Goal: Entertainment & Leisure: Browse casually

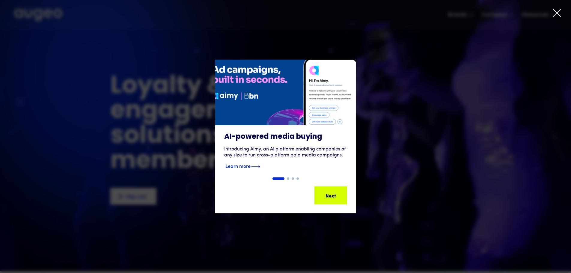
scroll to position [1, 0]
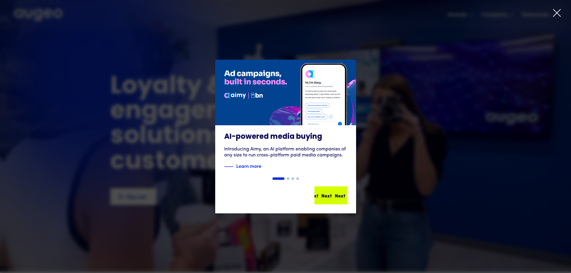
click at [339, 195] on div "Next" at bounding box center [335, 195] width 10 height 7
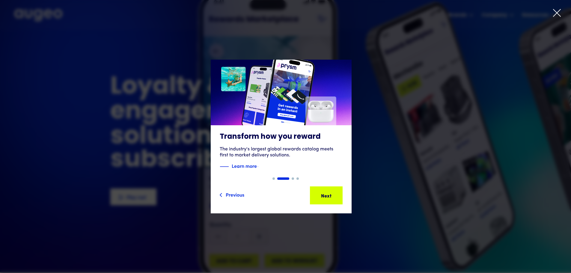
scroll to position [0, 0]
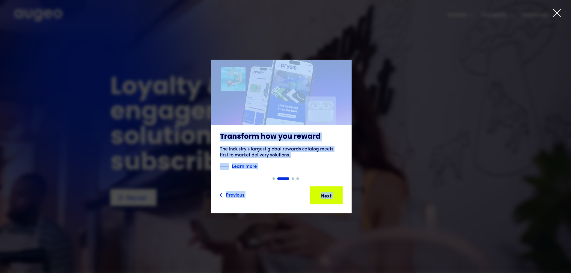
click at [555, 15] on div "Slide 2 of 4. AI-powered media buying Introducing Aimy, an AI platform enabling…" at bounding box center [285, 136] width 571 height 273
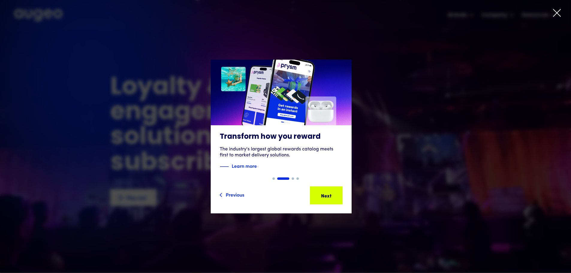
click at [555, 15] on icon at bounding box center [556, 12] width 7 height 7
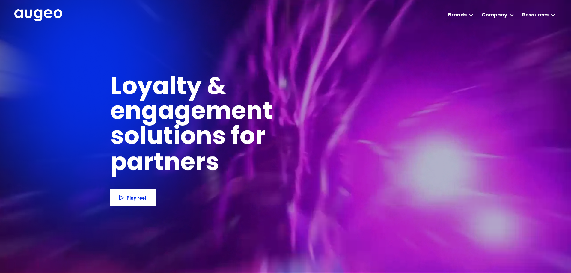
scroll to position [0, 0]
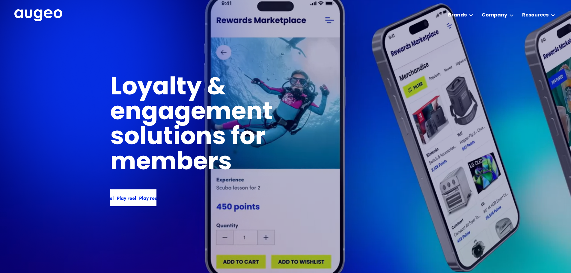
click at [141, 203] on div "Play reel Play reel Play reel Play reel" at bounding box center [133, 197] width 46 height 17
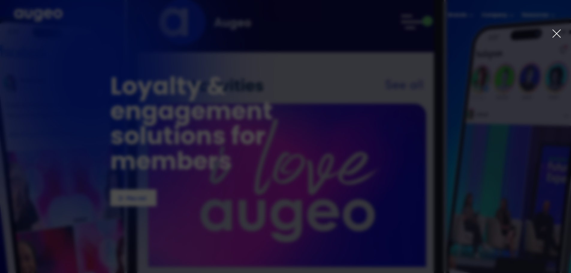
click at [560, 33] on icon at bounding box center [557, 34] width 10 height 10
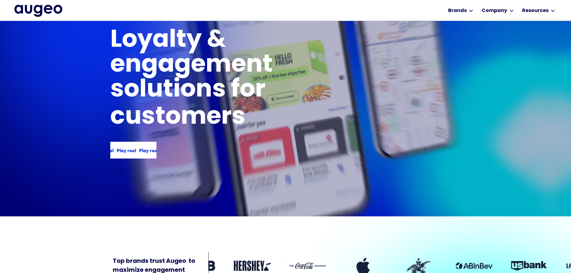
click at [134, 156] on div "Play reel Play reel Play reel Play reel" at bounding box center [133, 150] width 46 height 17
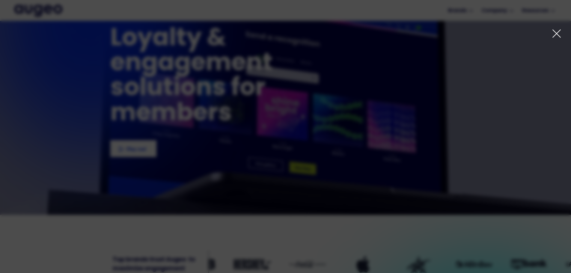
scroll to position [40, 0]
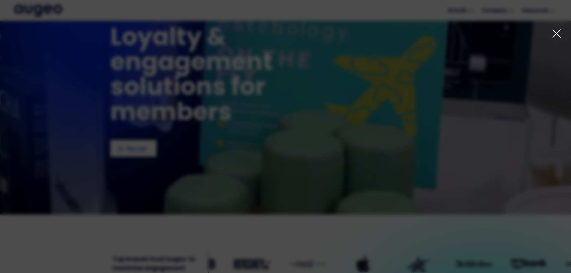
click at [561, 27] on div at bounding box center [285, 136] width 571 height 273
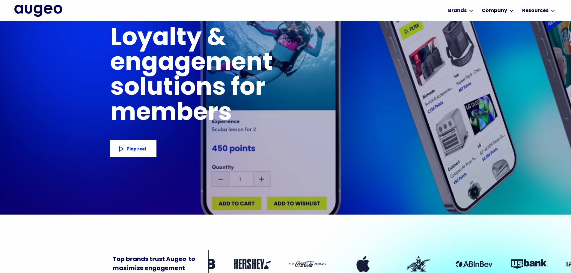
click at [558, 31] on icon at bounding box center [557, 34] width 10 height 10
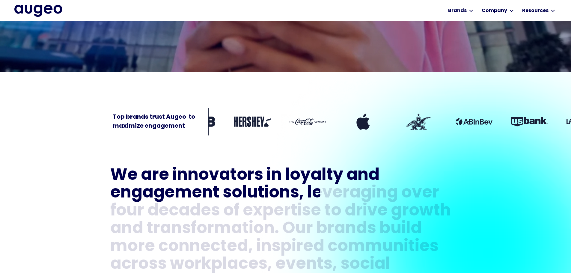
scroll to position [183, 0]
